Goal: Task Accomplishment & Management: Manage account settings

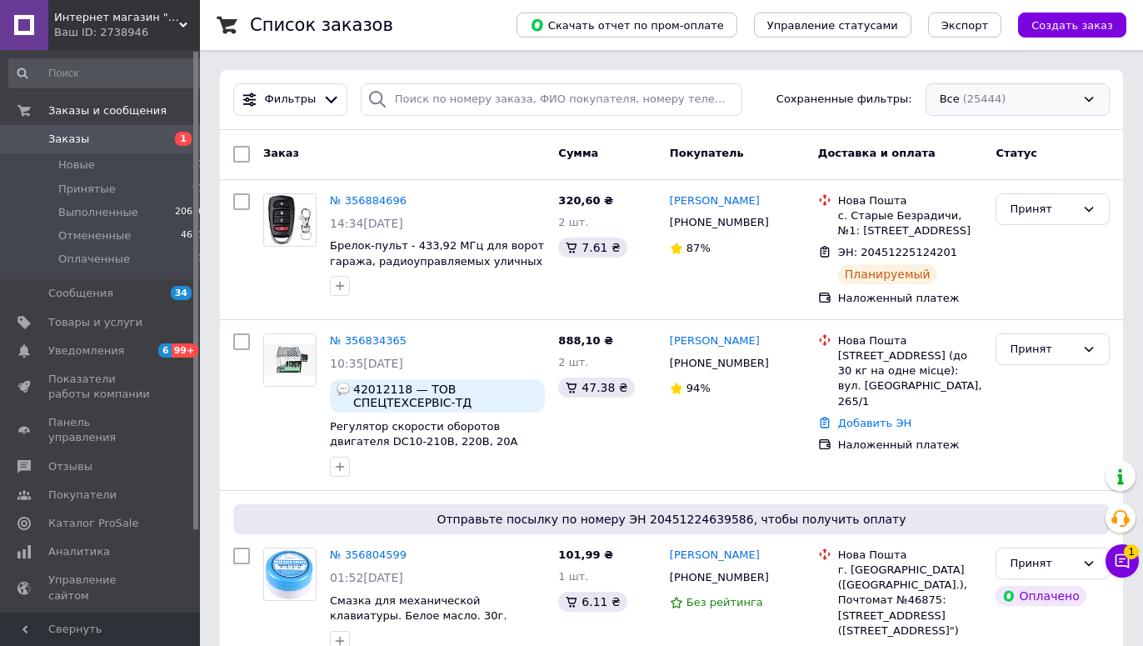
click at [970, 110] on div "Все (25444)" at bounding box center [1017, 99] width 184 height 32
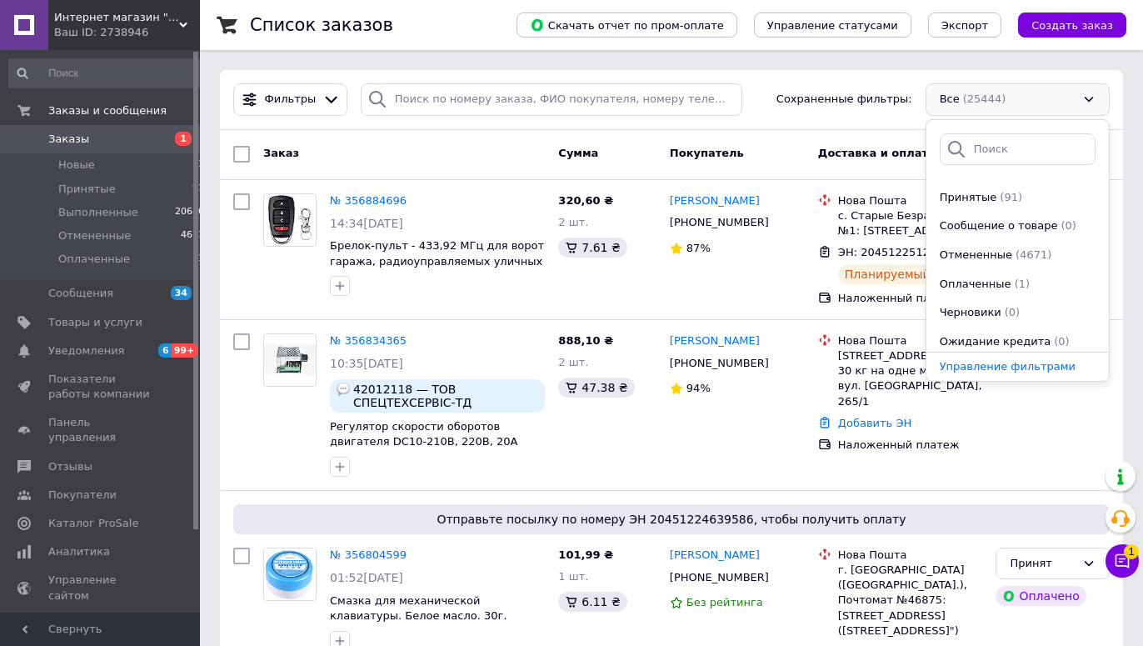
scroll to position [92, 0]
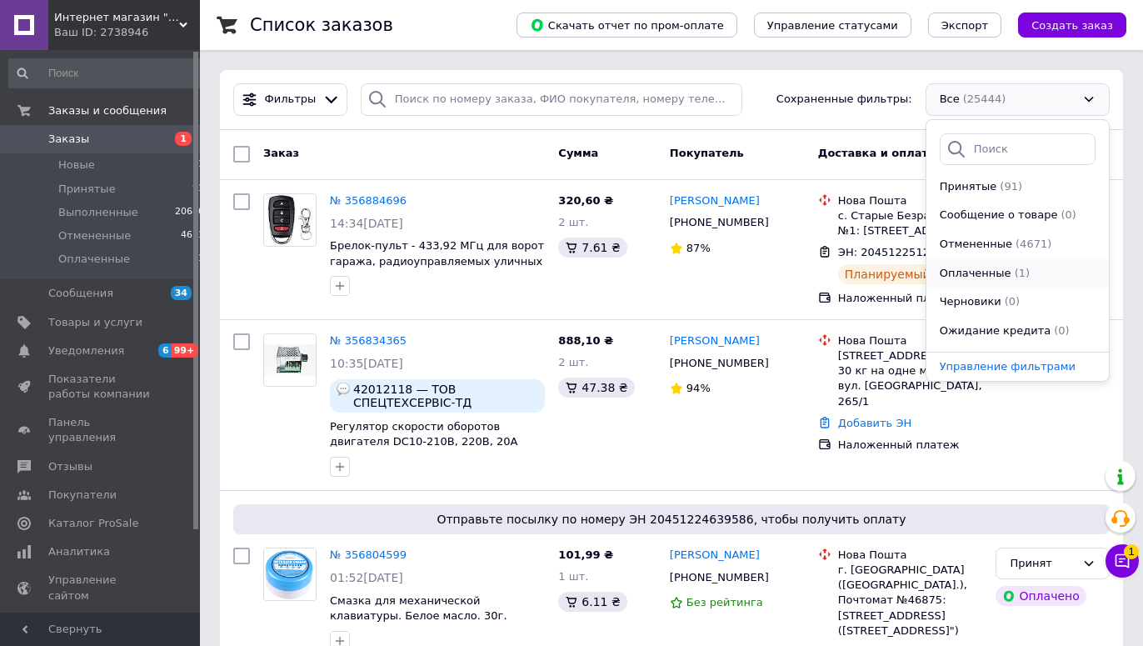
click at [941, 271] on span "Оплаченные" at bounding box center [976, 274] width 72 height 16
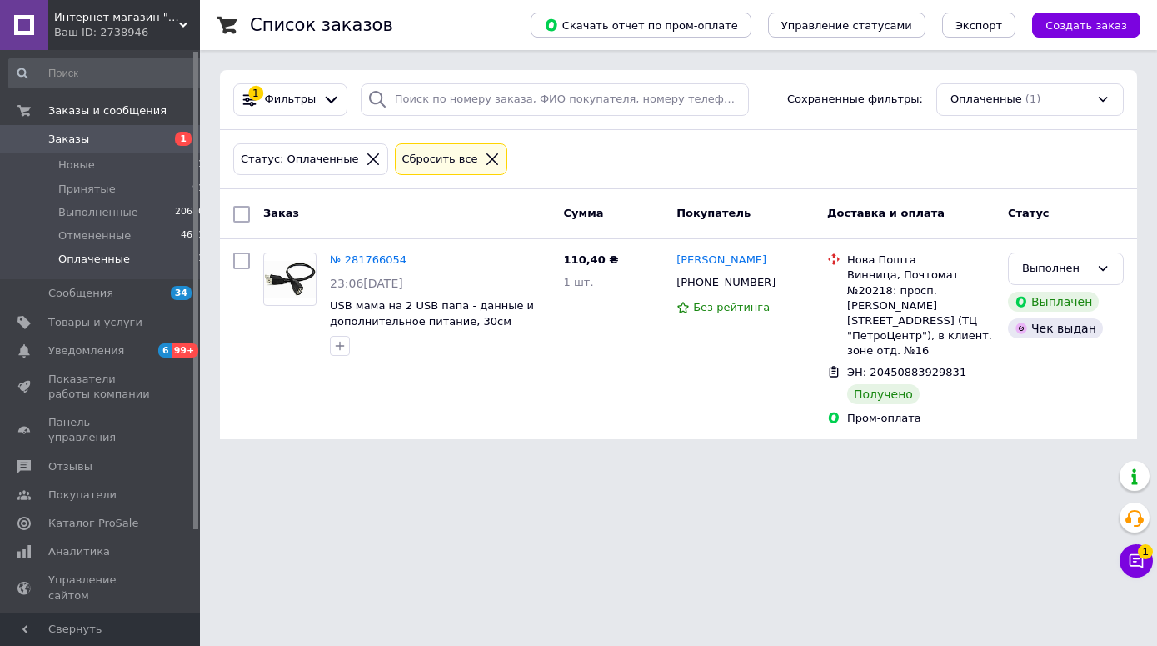
click at [485, 158] on icon at bounding box center [492, 159] width 15 height 15
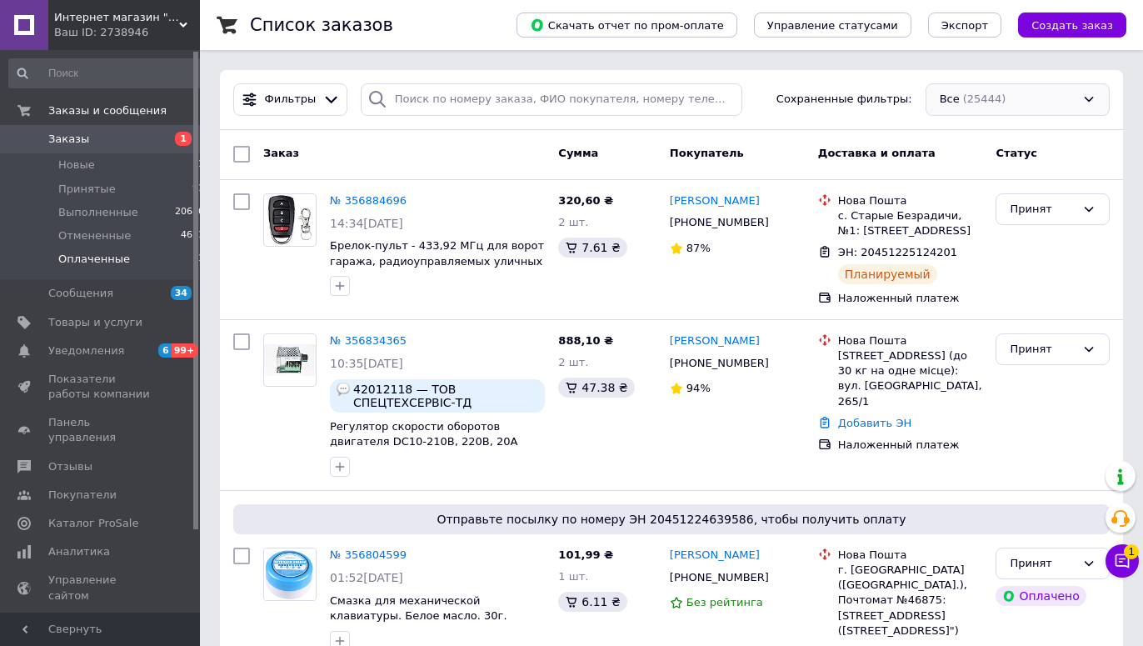
click at [959, 105] on div "Все (25444)" at bounding box center [1017, 99] width 184 height 32
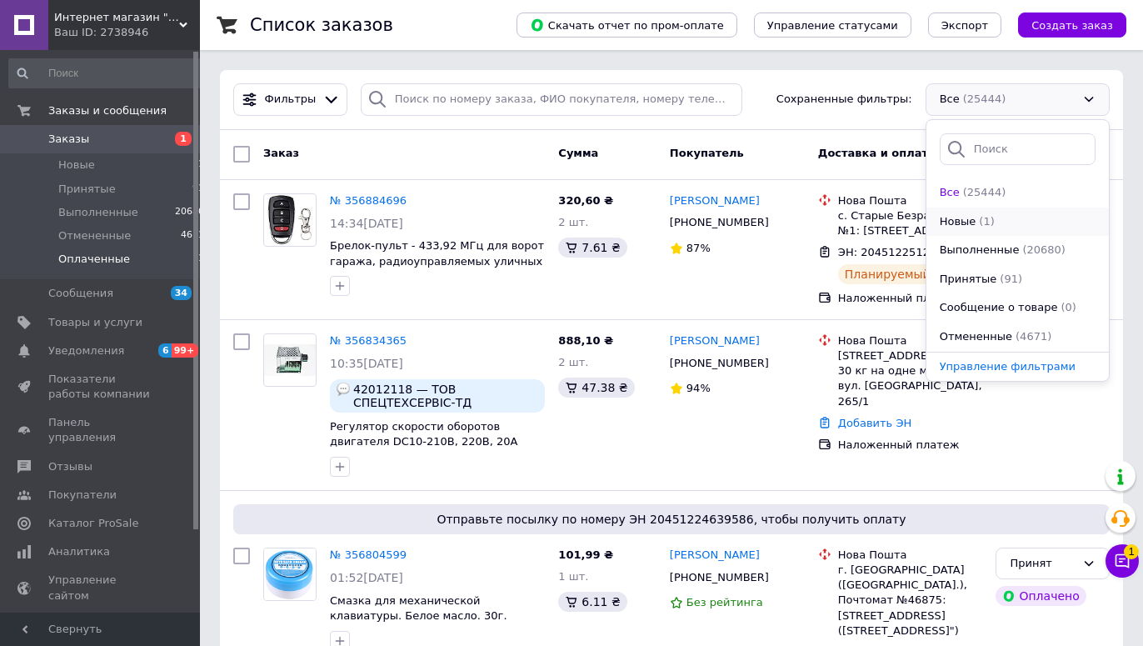
click at [954, 217] on span "Новые" at bounding box center [958, 222] width 37 height 16
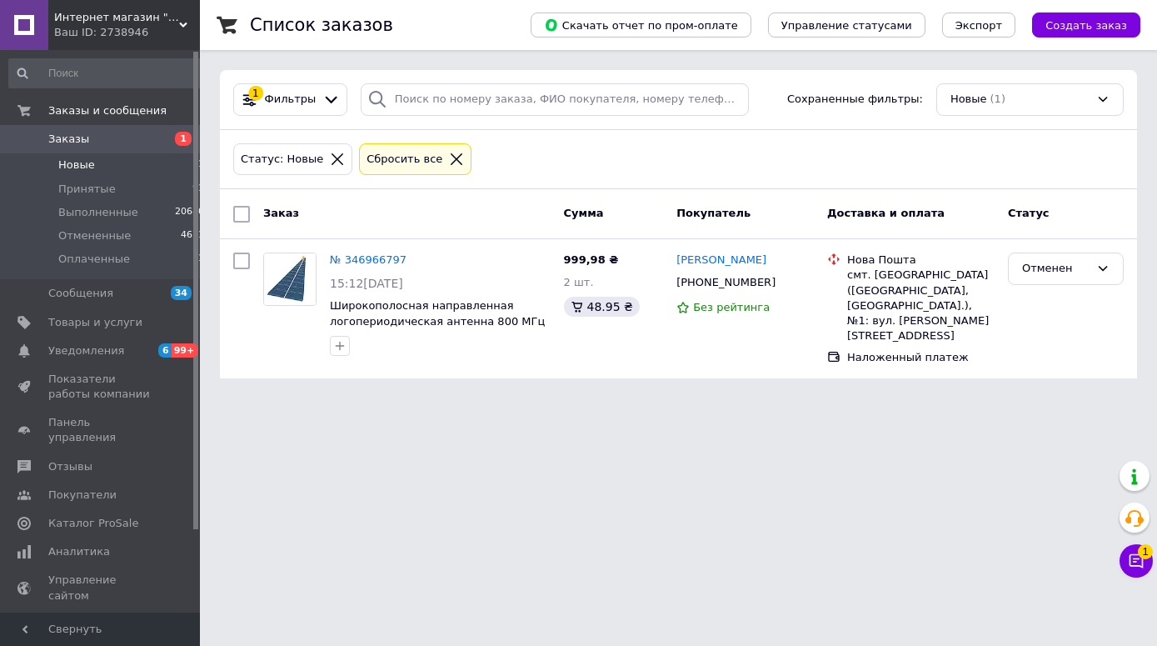
click at [449, 161] on icon at bounding box center [456, 159] width 15 height 15
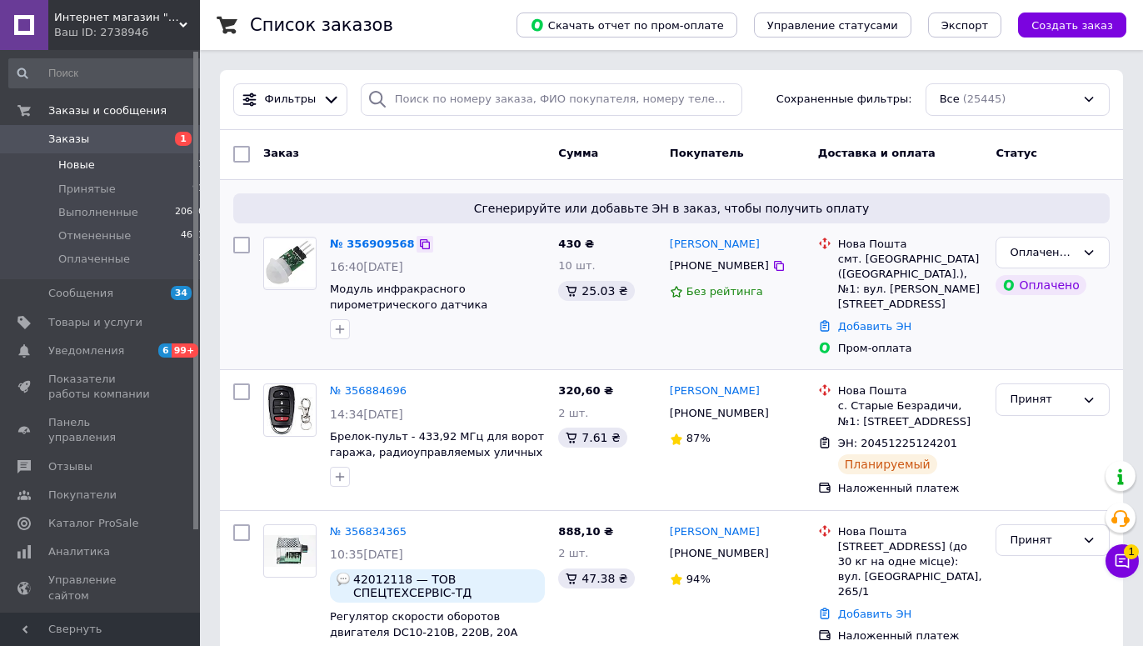
click at [418, 241] on icon at bounding box center [424, 243] width 13 height 13
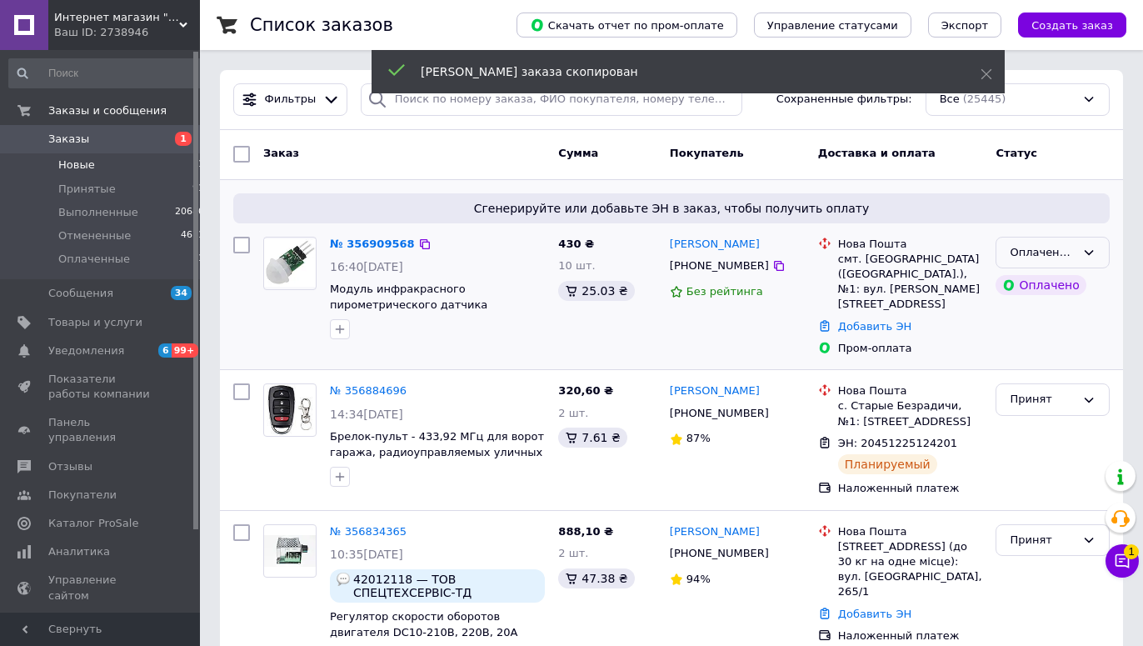
click at [1024, 257] on div "Оплаченный" at bounding box center [1042, 252] width 66 height 17
click at [1019, 284] on li "Принят" at bounding box center [1052, 287] width 112 height 31
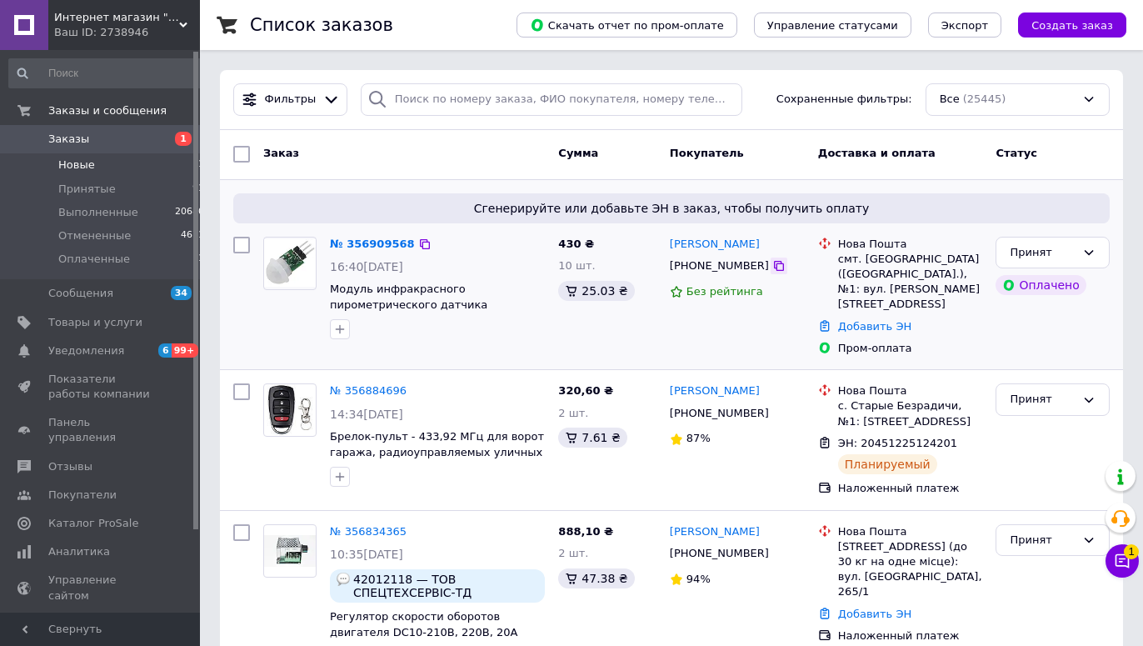
click at [772, 262] on icon at bounding box center [778, 265] width 13 height 13
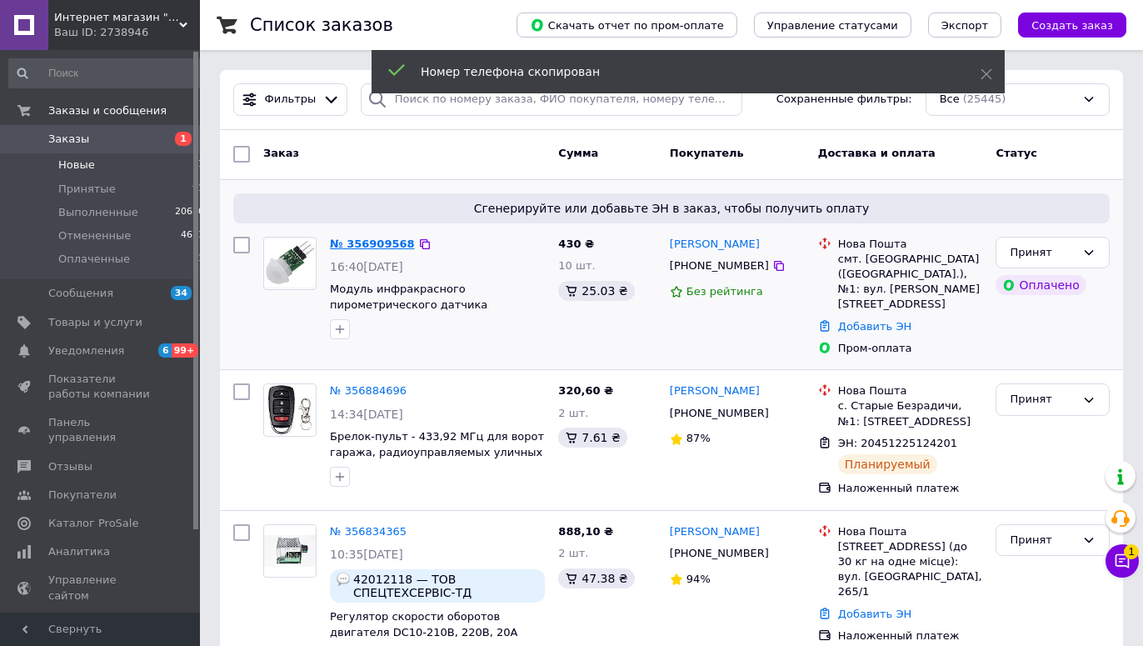
click at [382, 247] on link "№ 356909568" at bounding box center [372, 243] width 85 height 12
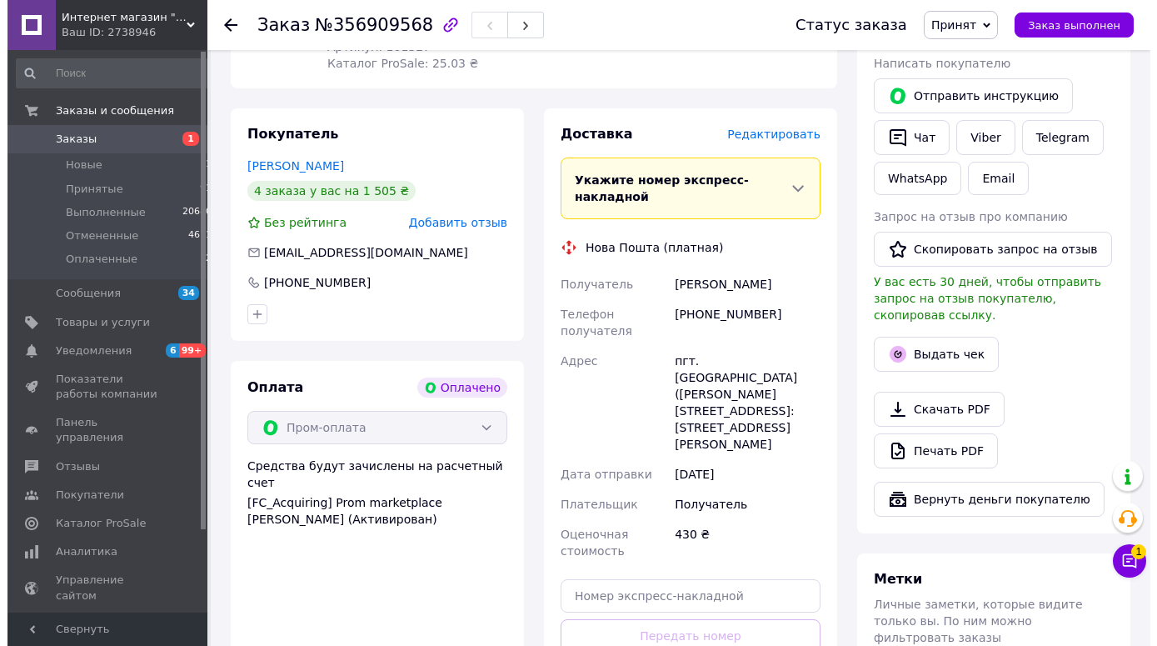
scroll to position [800, 0]
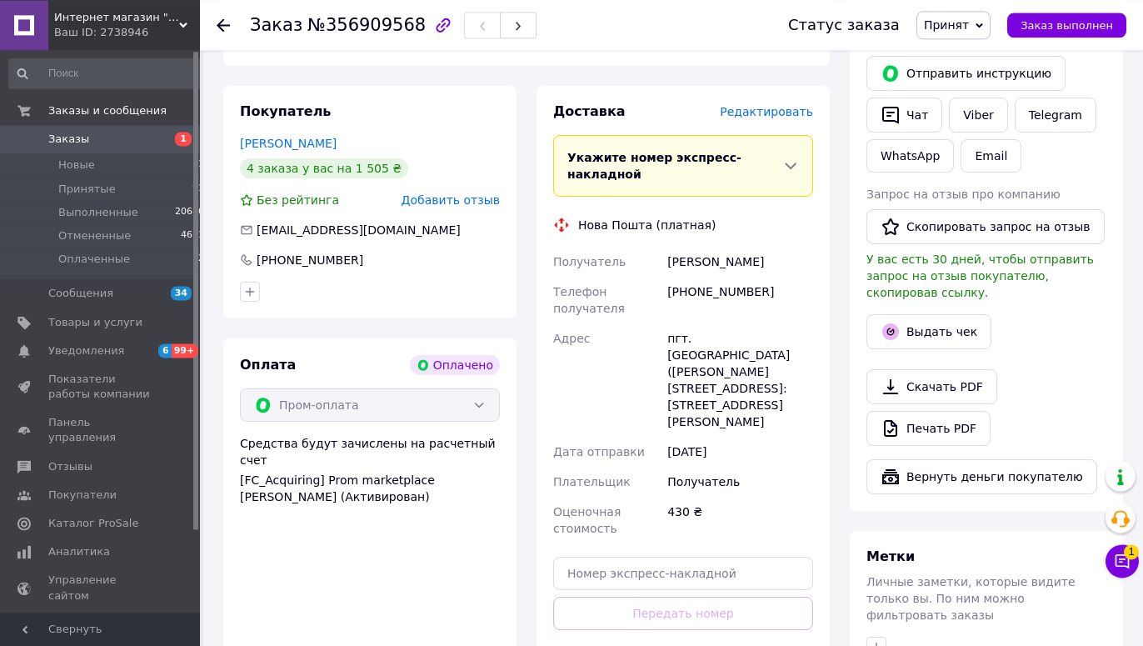
click at [450, 193] on span "Добавить отзыв" at bounding box center [450, 199] width 98 height 13
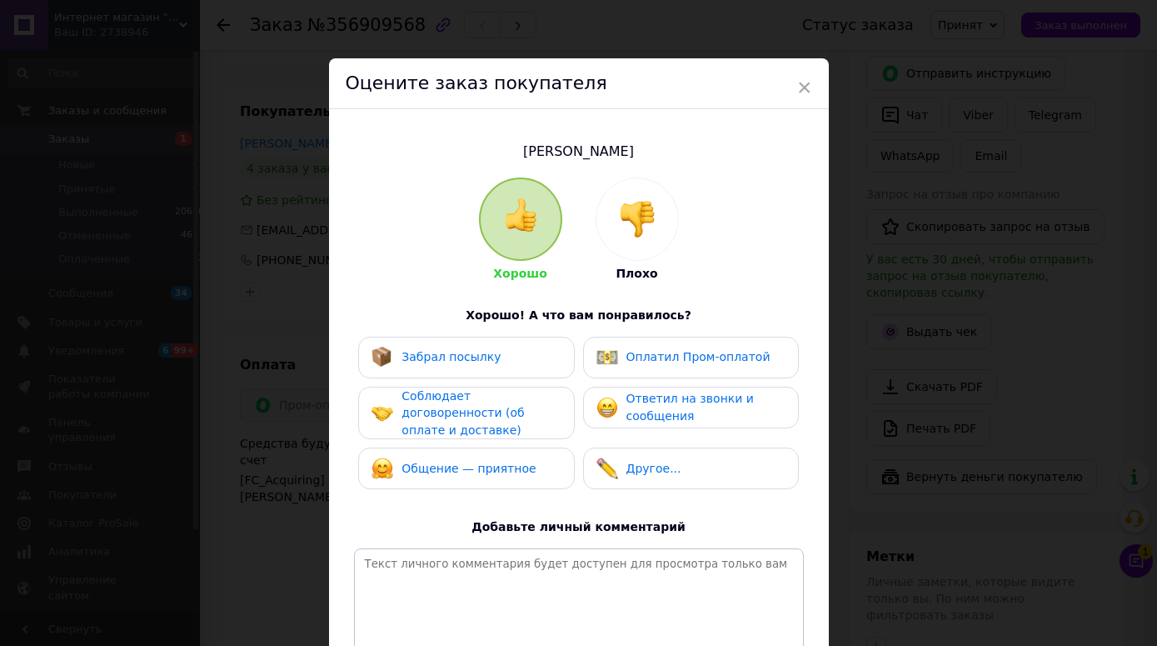
click at [621, 212] on img at bounding box center [637, 219] width 37 height 37
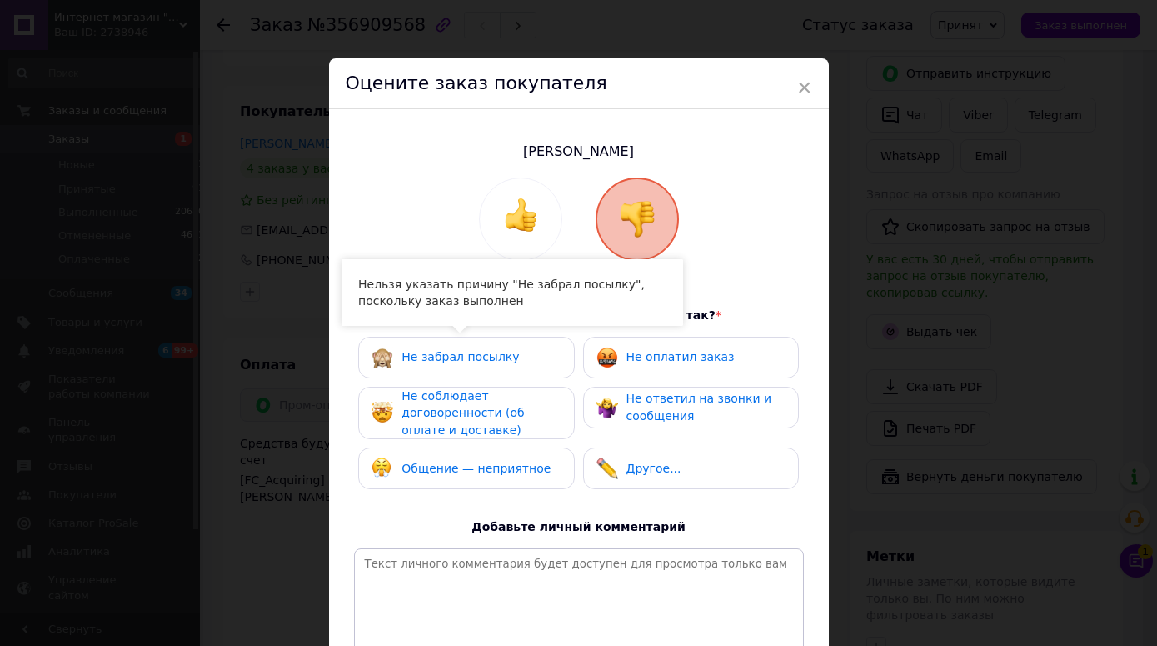
click at [460, 465] on span "Общение — неприятное" at bounding box center [475, 467] width 149 height 13
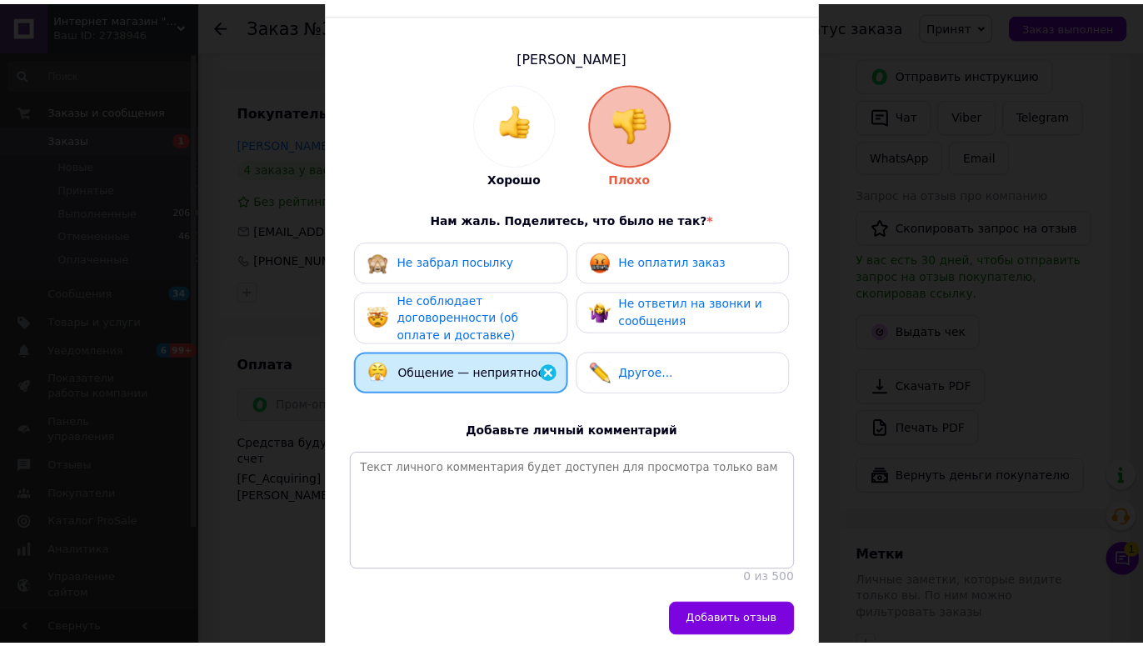
scroll to position [190, 0]
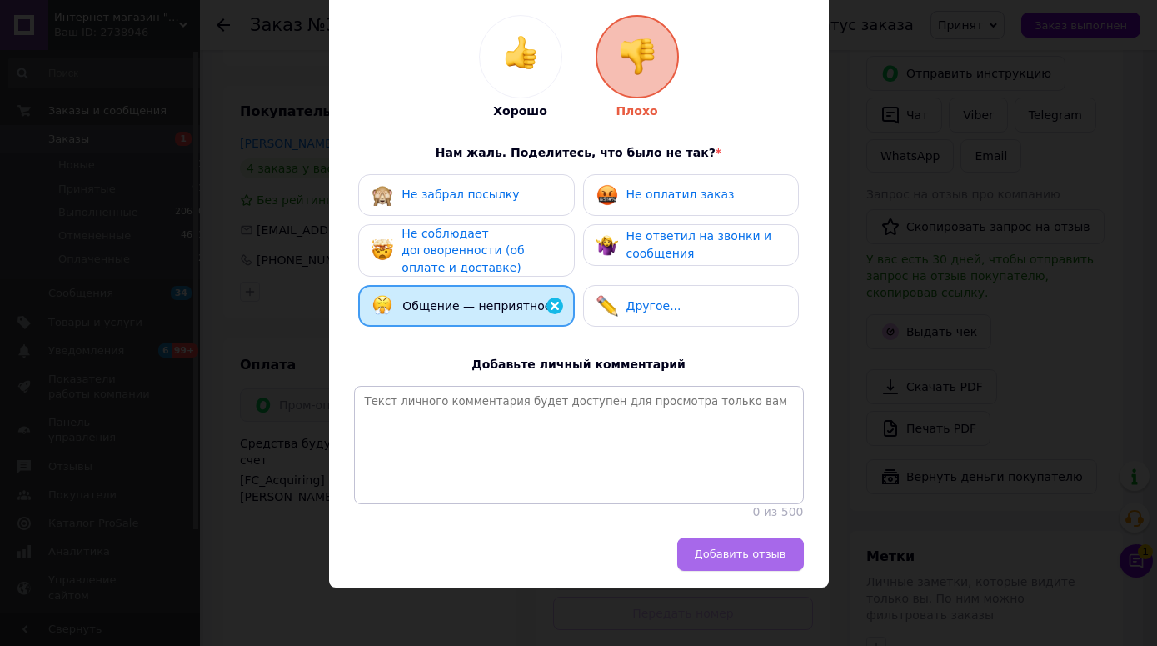
click at [744, 557] on span "Добавить отзыв" at bounding box center [741, 553] width 92 height 12
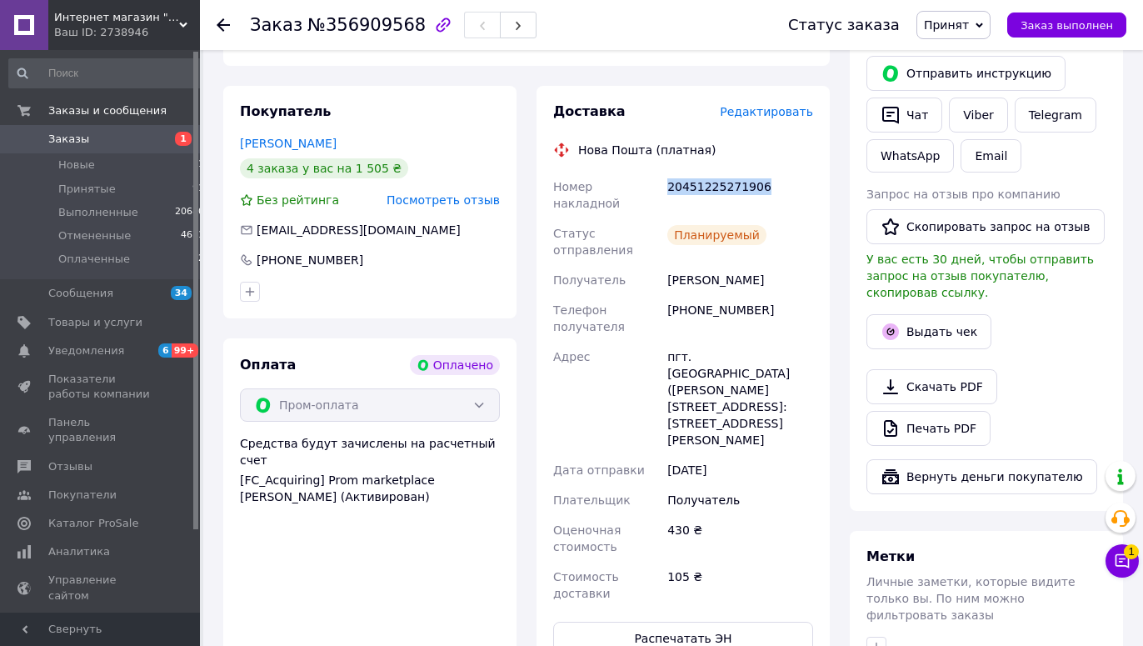
drag, startPoint x: 756, startPoint y: 167, endPoint x: 667, endPoint y: 169, distance: 89.2
click at [667, 172] on div "20451225271906" at bounding box center [740, 195] width 152 height 47
copy div "20451225271906"
click at [224, 20] on icon at bounding box center [223, 24] width 13 height 13
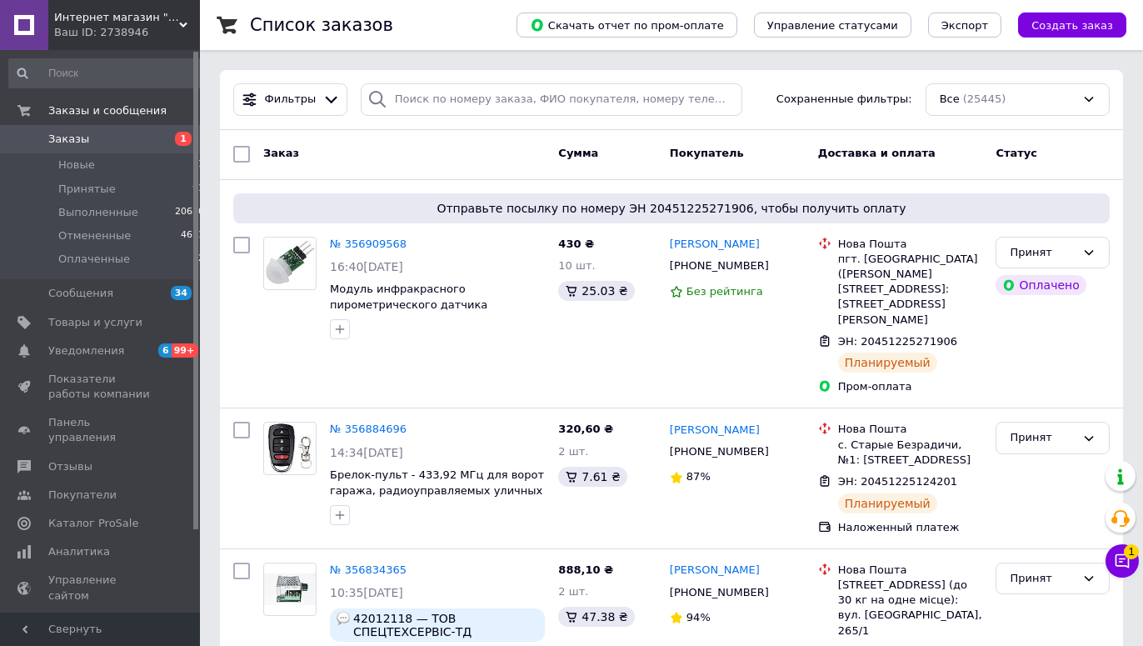
click at [985, 87] on div "Все (25445)" at bounding box center [1017, 99] width 184 height 32
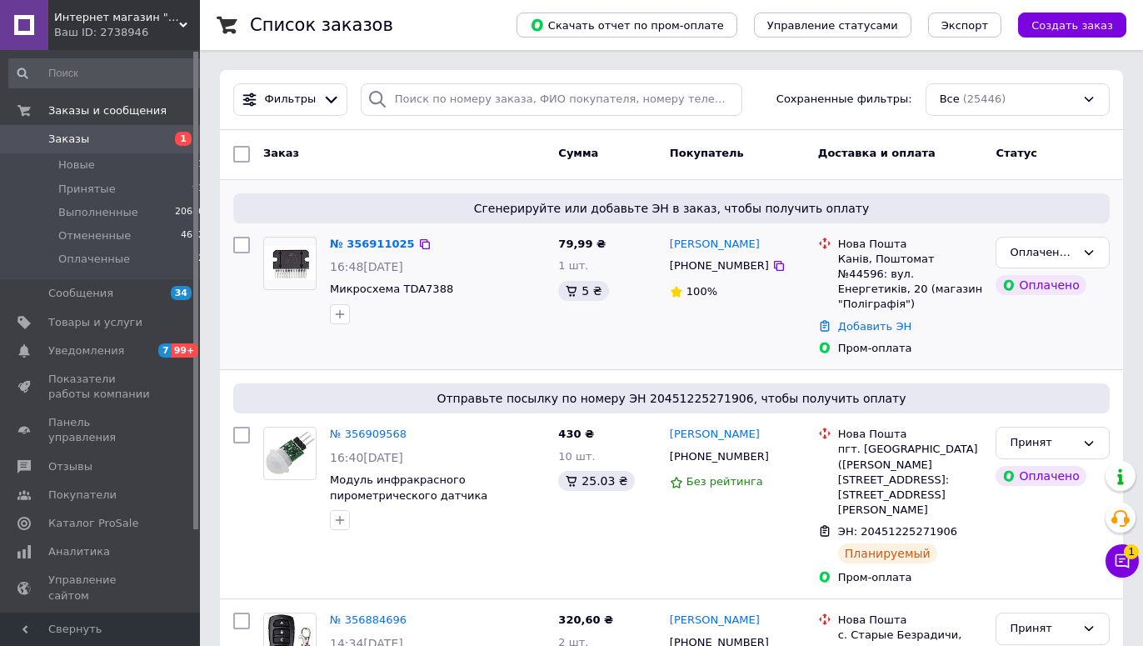
drag, startPoint x: 755, startPoint y: 270, endPoint x: 910, endPoint y: 267, distance: 155.0
click at [772, 270] on icon at bounding box center [778, 265] width 13 height 13
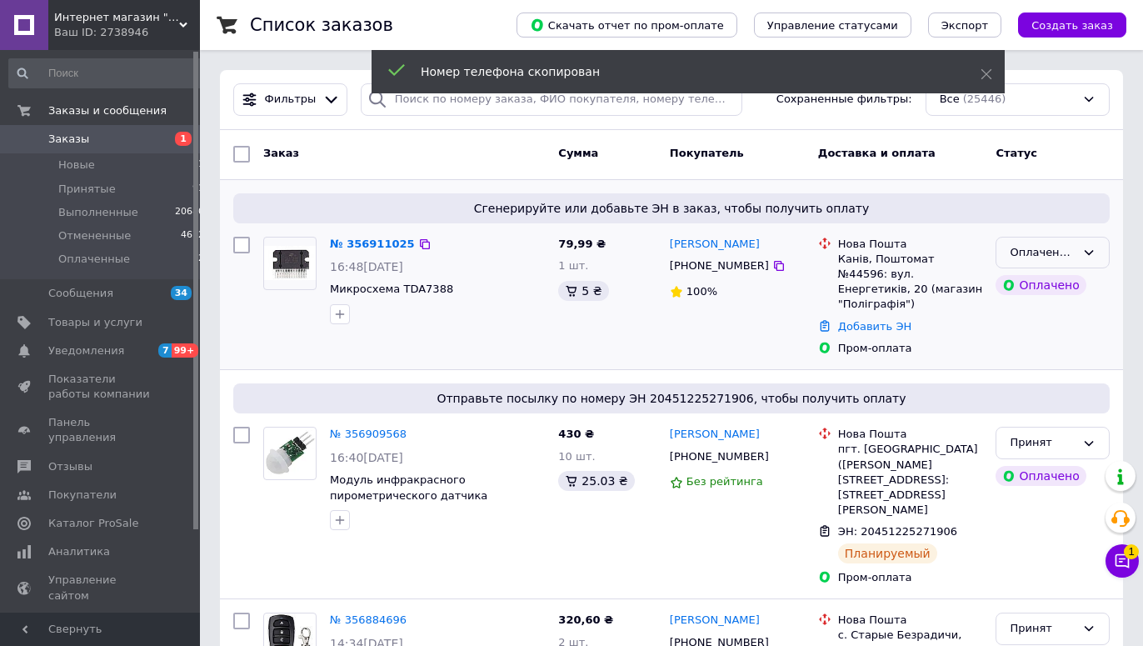
drag, startPoint x: 1024, startPoint y: 250, endPoint x: 1024, endPoint y: 259, distance: 9.2
click at [1024, 250] on div "Оплаченный" at bounding box center [1042, 252] width 66 height 17
click at [1019, 291] on li "Принят" at bounding box center [1052, 287] width 112 height 31
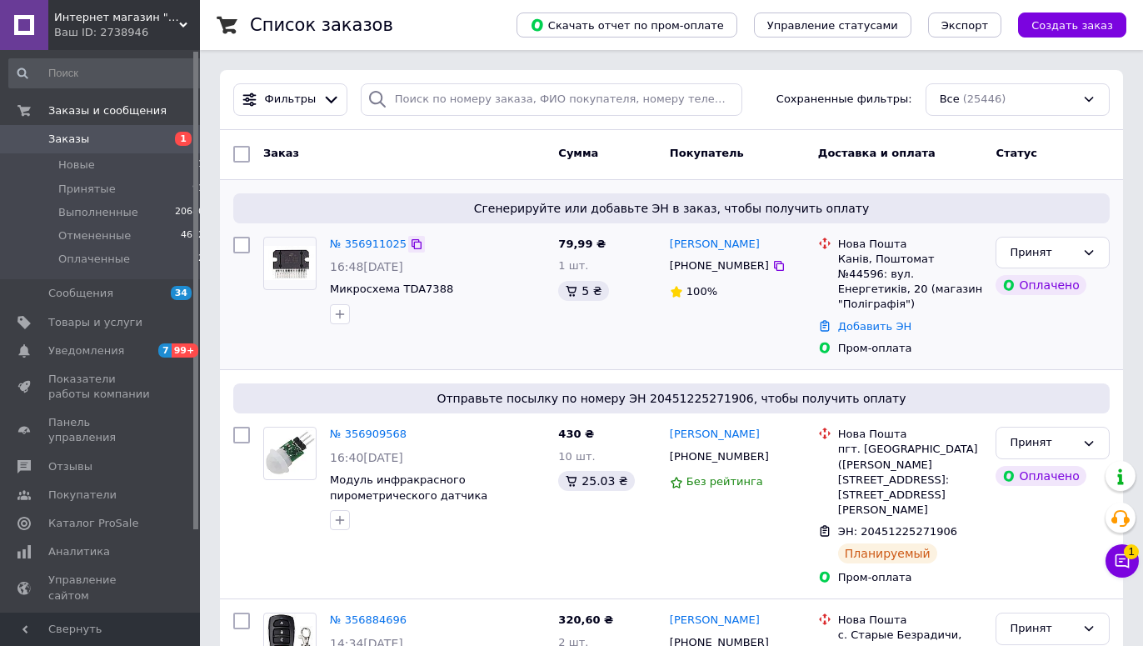
click at [411, 242] on icon at bounding box center [416, 244] width 10 height 10
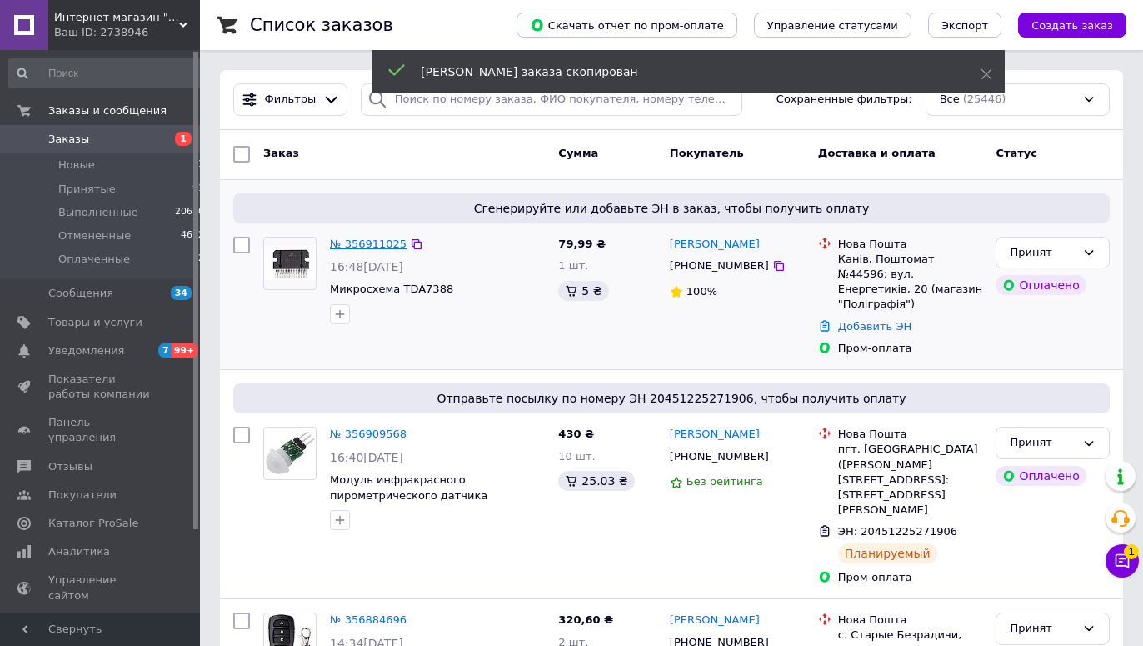
click at [376, 243] on link "№ 356911025" at bounding box center [368, 243] width 77 height 12
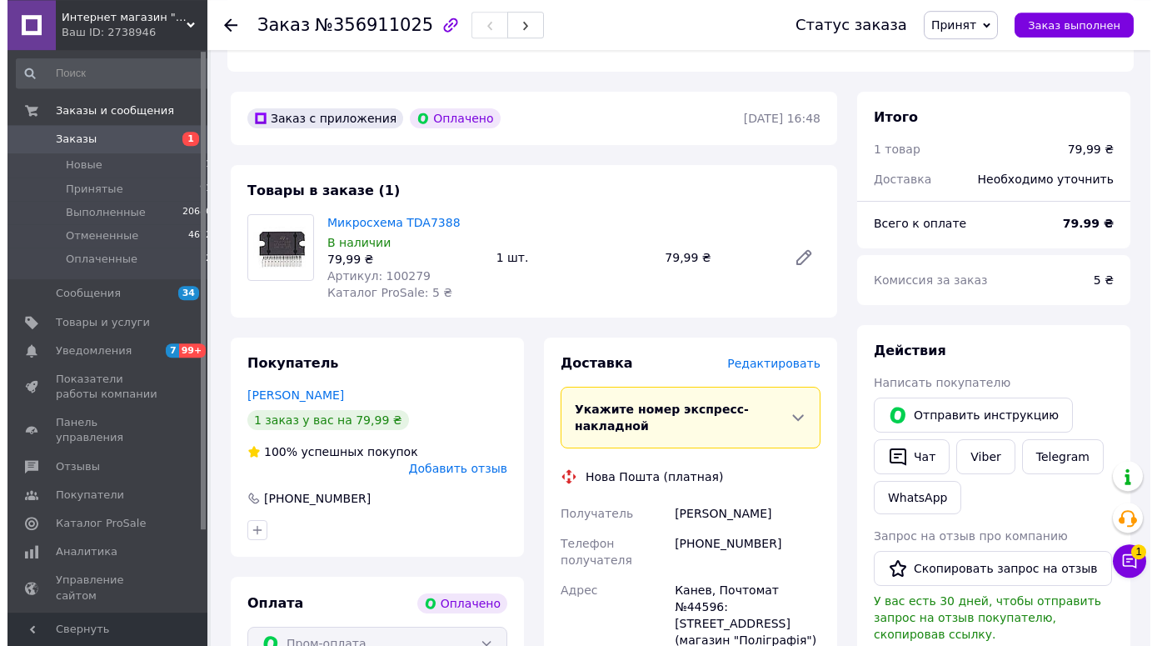
scroll to position [461, 0]
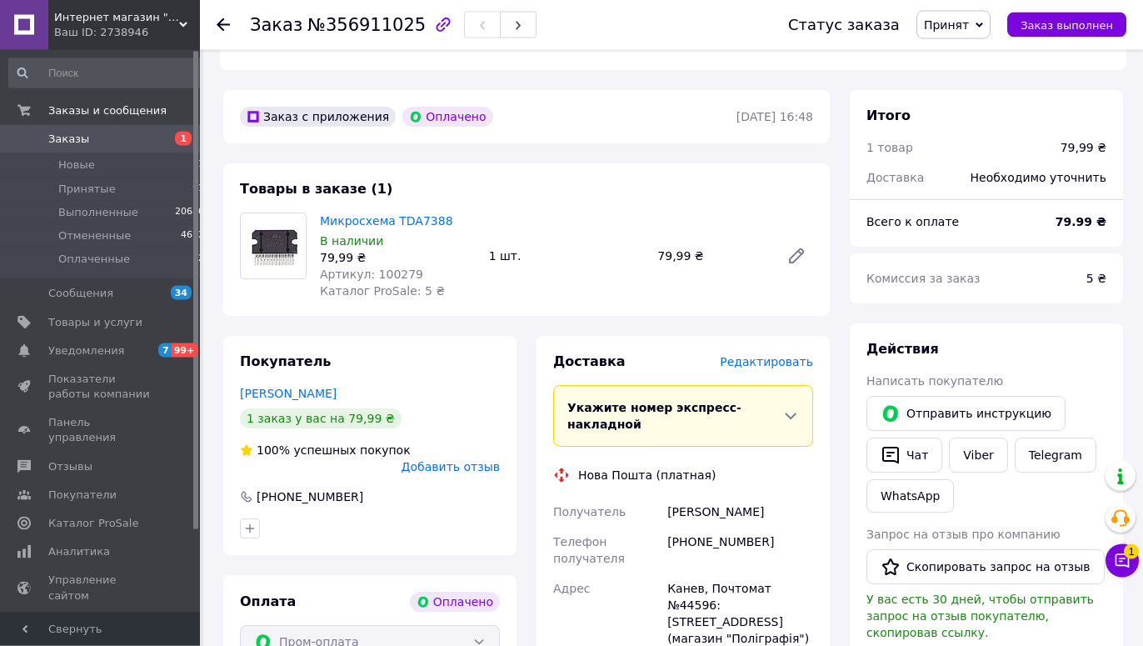
click at [458, 460] on span "Добавить отзыв" at bounding box center [450, 466] width 98 height 13
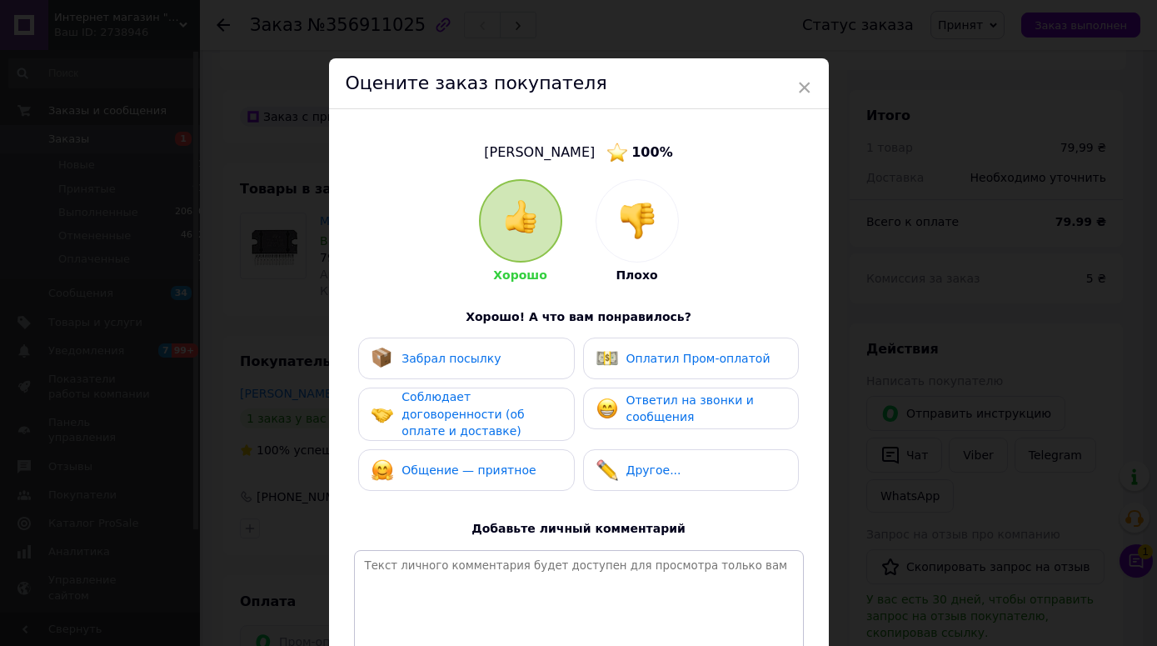
click at [637, 227] on img at bounding box center [637, 220] width 37 height 37
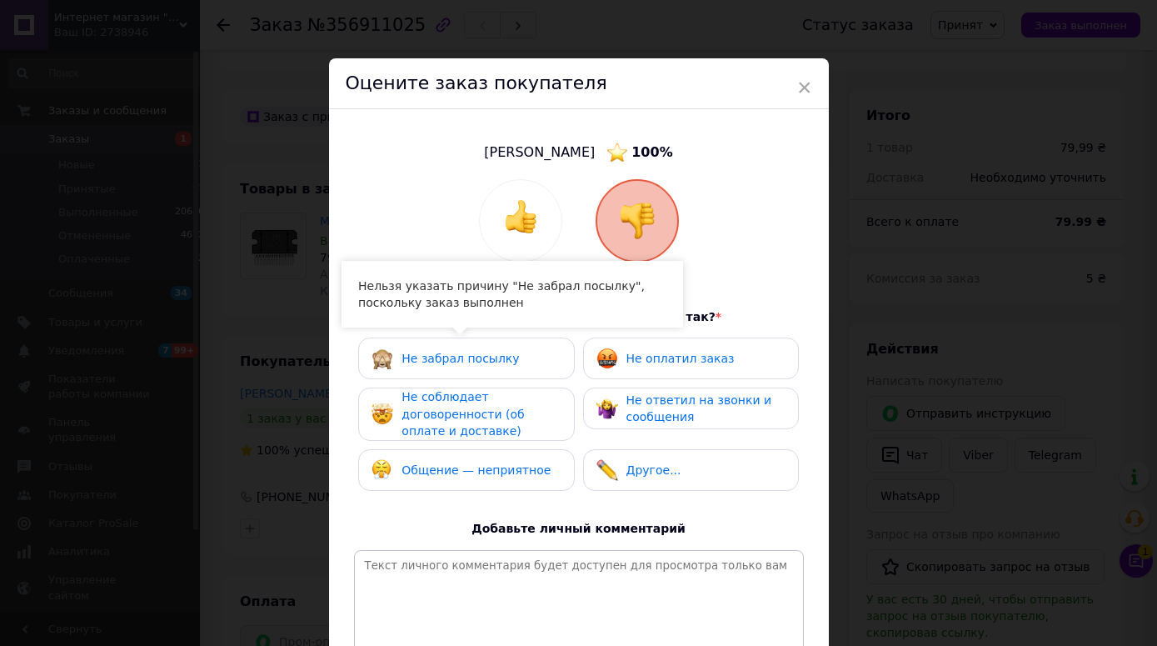
click at [476, 476] on span "Общение — неприятное" at bounding box center [475, 469] width 149 height 13
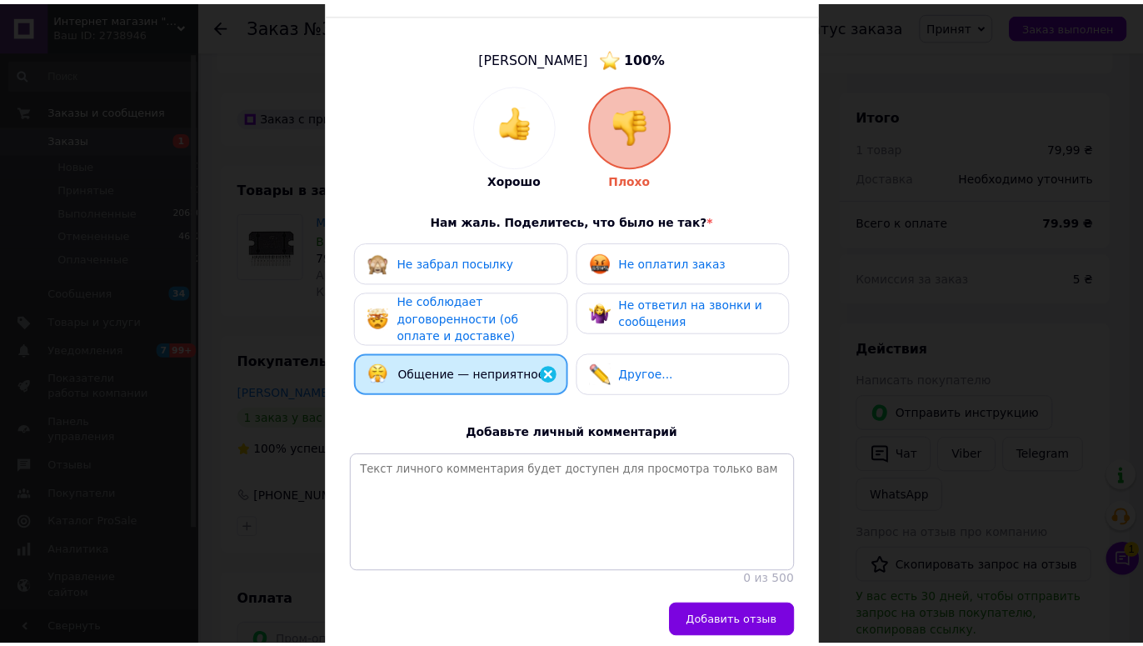
scroll to position [190, 0]
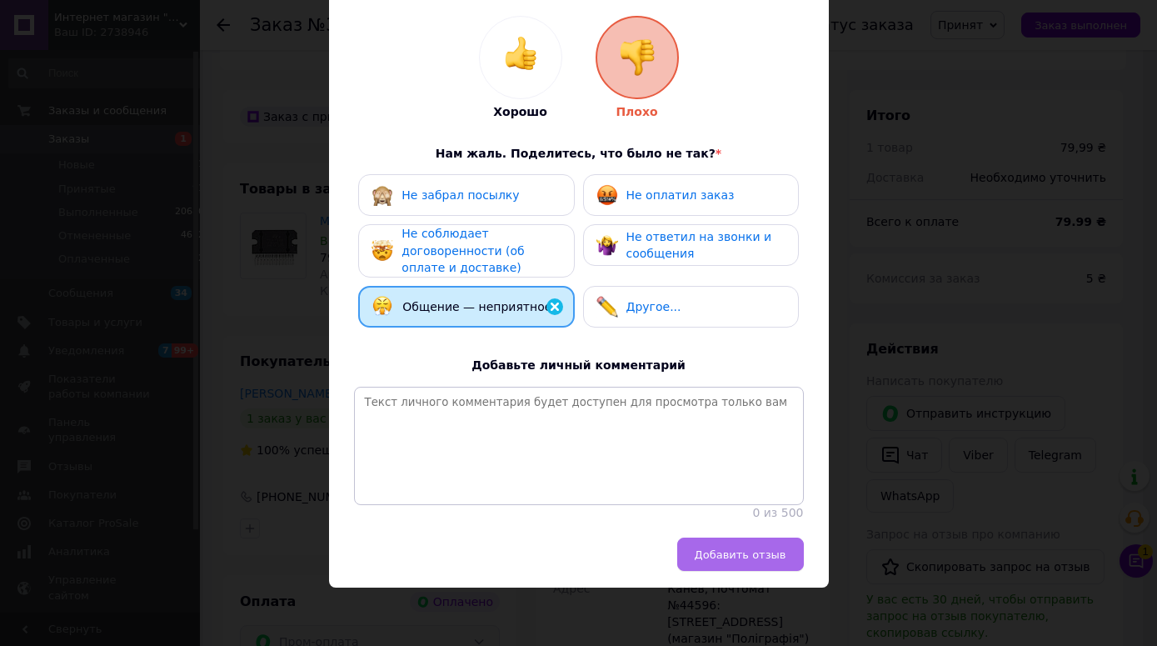
click at [733, 561] on span "Добавить отзыв" at bounding box center [741, 554] width 92 height 12
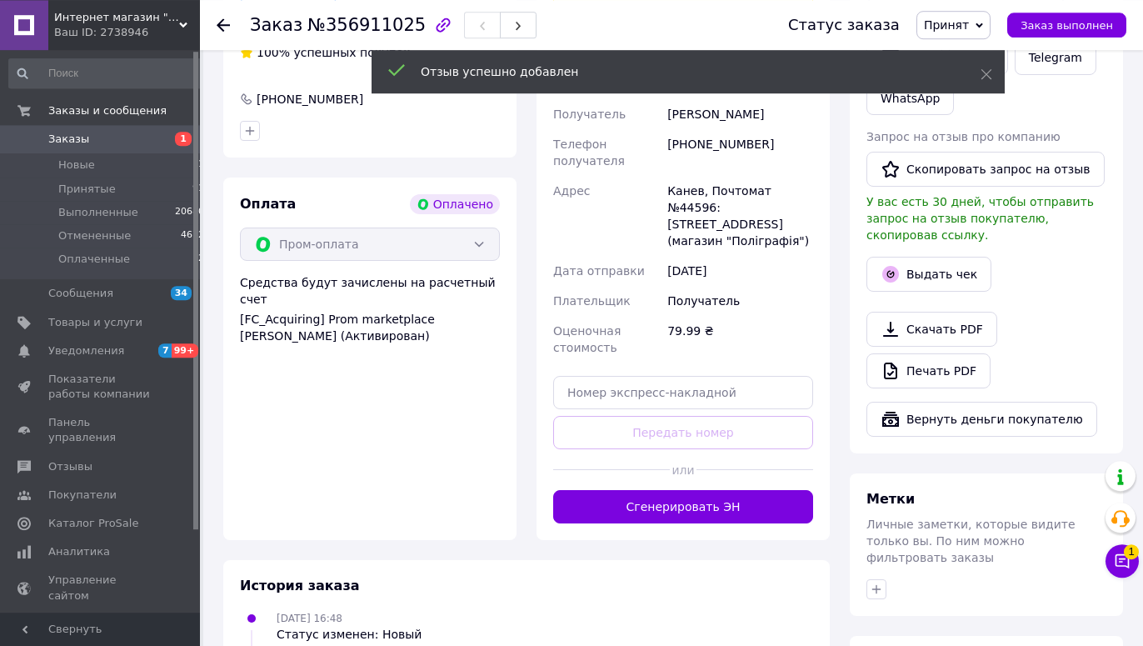
scroll to position [885, 0]
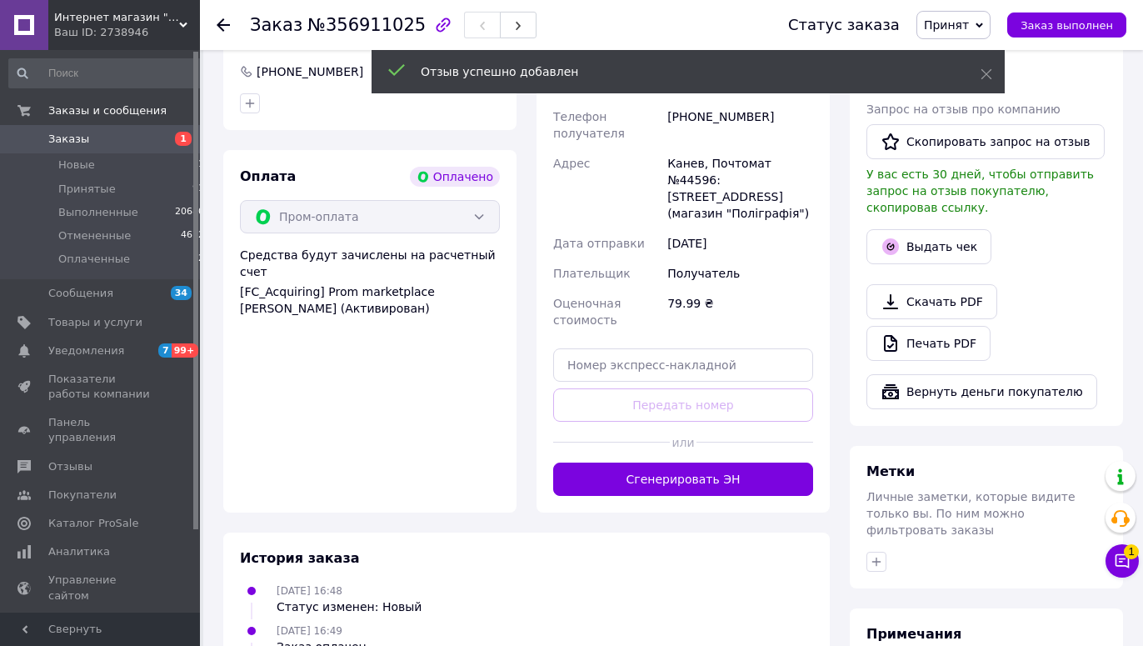
click at [644, 462] on button "Сгенерировать ЭН" at bounding box center [683, 478] width 260 height 33
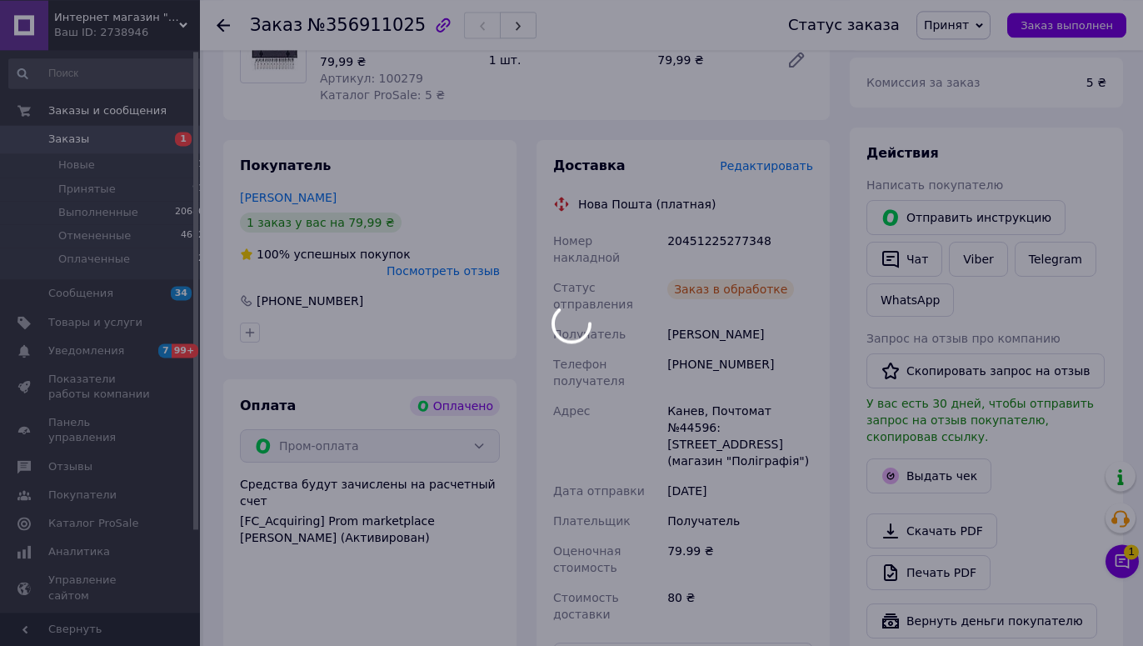
scroll to position [631, 0]
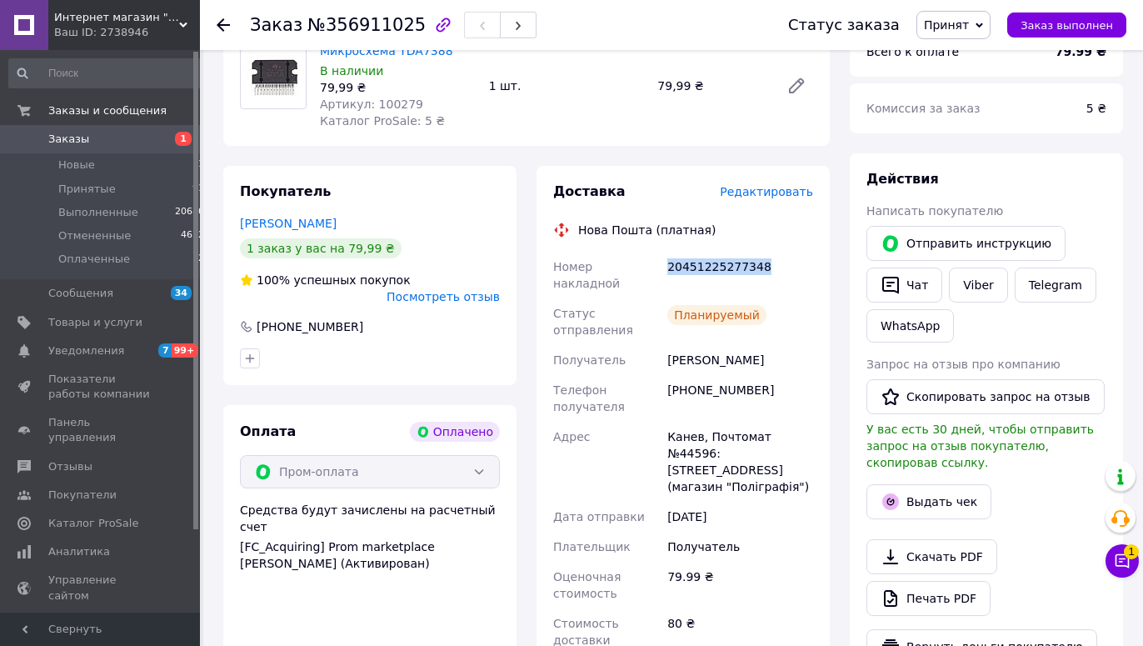
drag, startPoint x: 758, startPoint y: 253, endPoint x: 666, endPoint y: 253, distance: 91.6
click at [666, 253] on div "20451225277348" at bounding box center [740, 275] width 152 height 47
copy div "20451225277348"
click at [220, 22] on use at bounding box center [223, 24] width 13 height 13
